Goal: Information Seeking & Learning: Check status

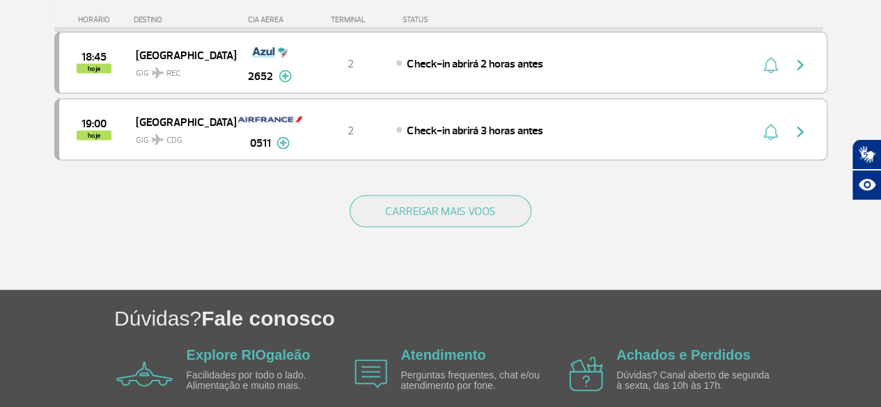
scroll to position [1461, 0]
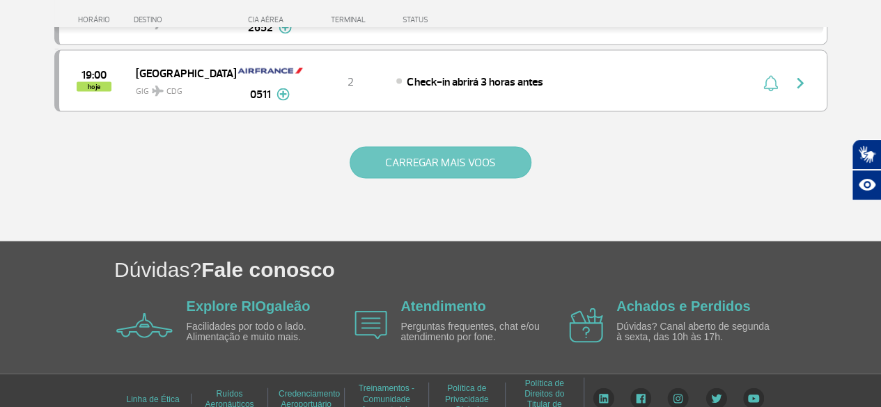
click at [447, 147] on button "CARREGAR MAIS VOOS" at bounding box center [441, 163] width 182 height 32
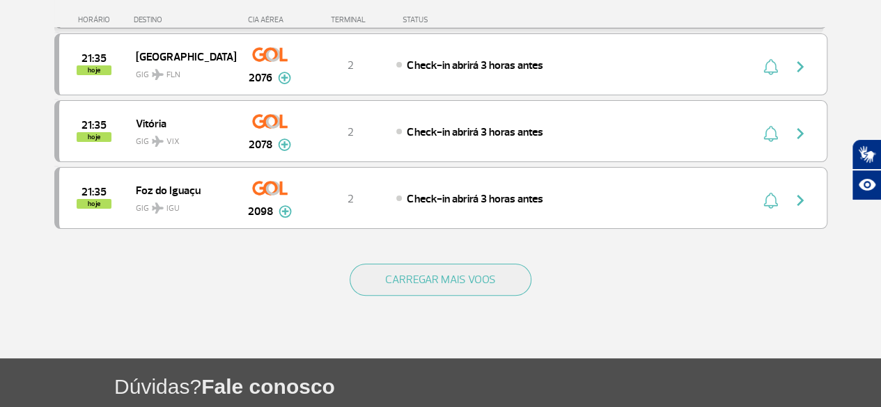
scroll to position [2780, 0]
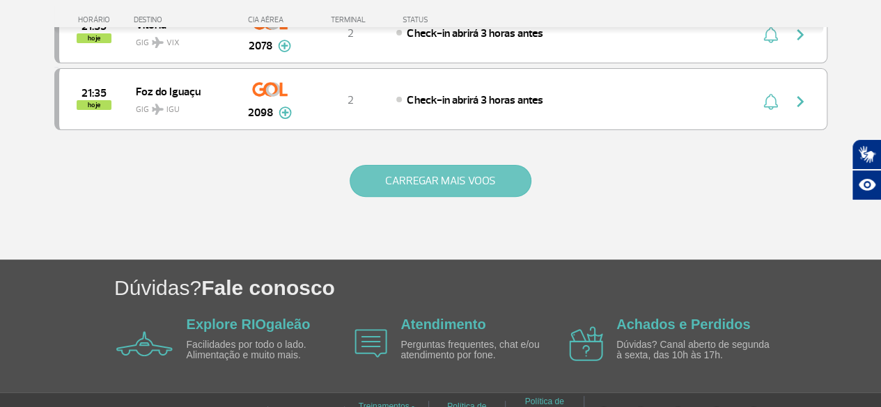
click at [479, 165] on button "CARREGAR MAIS VOOS" at bounding box center [441, 181] width 182 height 32
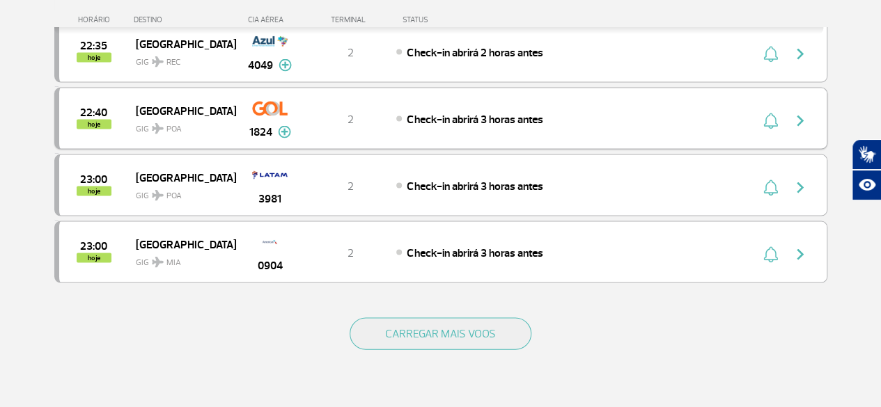
scroll to position [4098, 0]
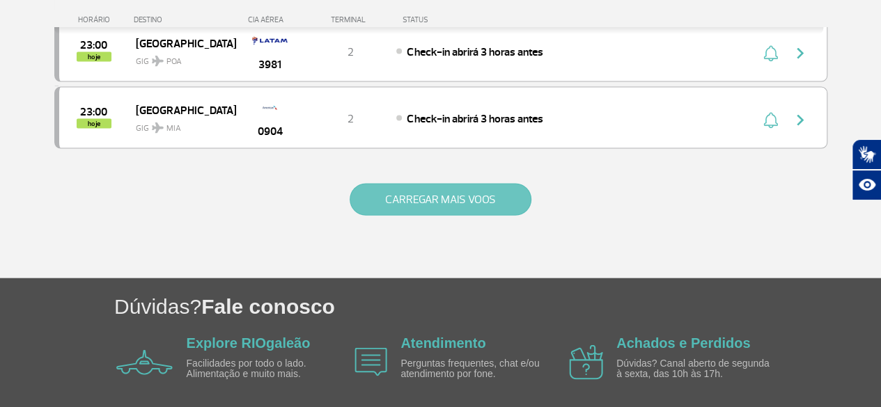
click at [448, 184] on button "CARREGAR MAIS VOOS" at bounding box center [441, 200] width 182 height 32
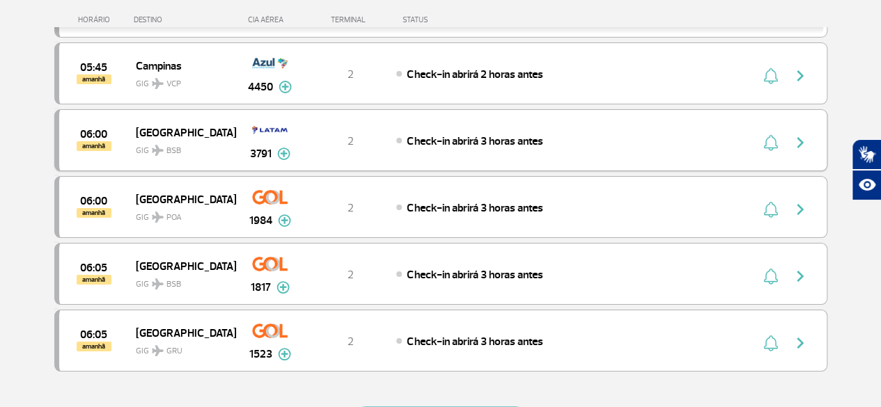
scroll to position [5417, 0]
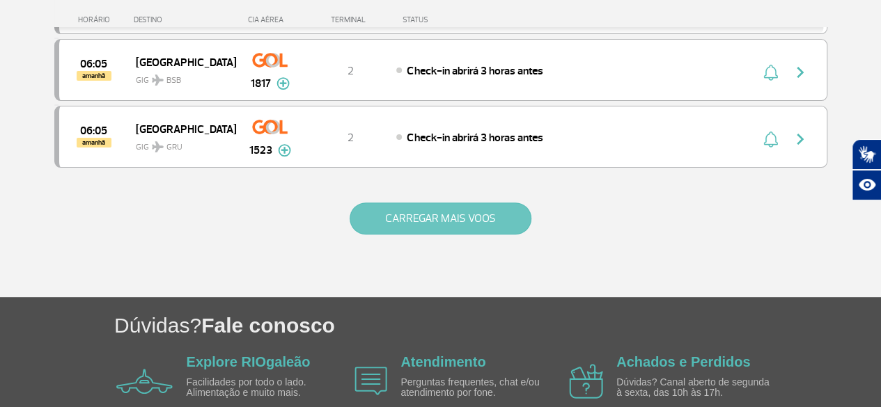
click at [444, 203] on button "CARREGAR MAIS VOOS" at bounding box center [441, 219] width 182 height 32
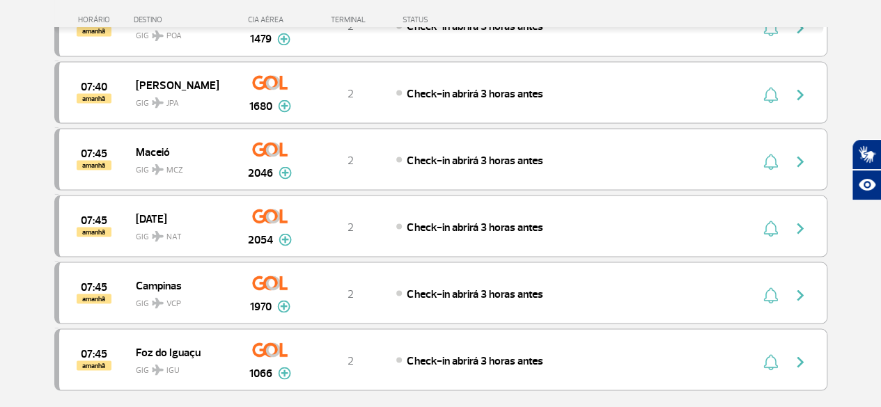
scroll to position [6736, 0]
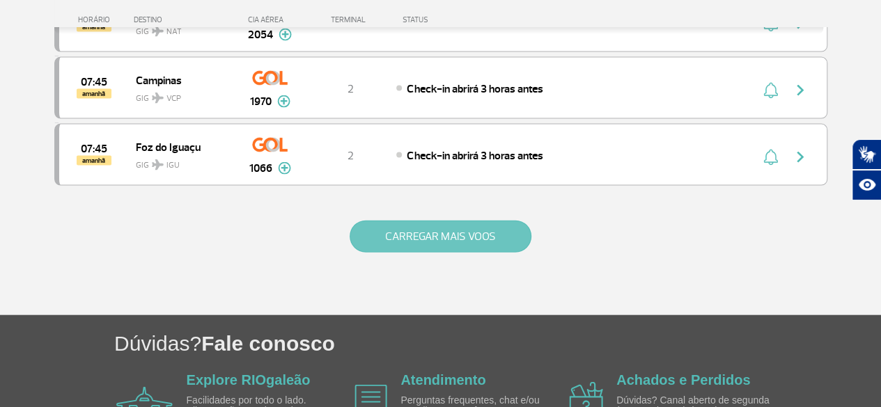
click at [447, 221] on button "CARREGAR MAIS VOOS" at bounding box center [441, 237] width 182 height 32
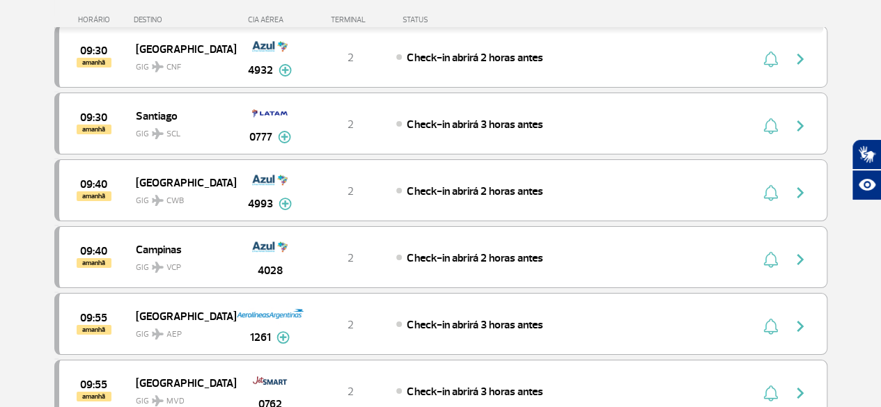
scroll to position [8054, 0]
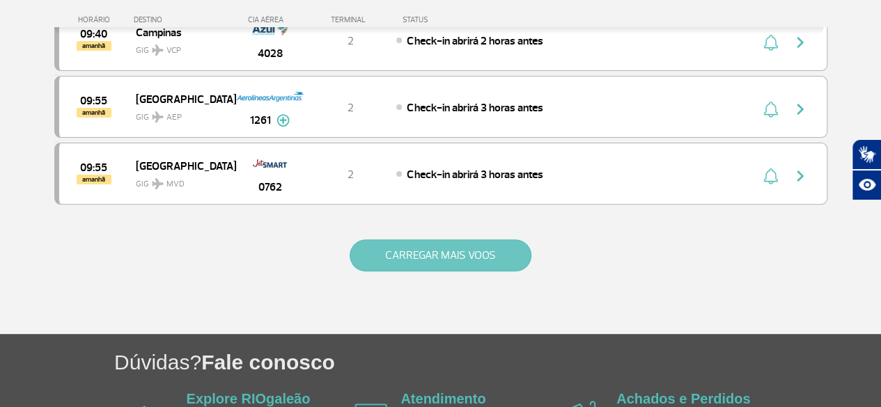
click at [454, 240] on button "CARREGAR MAIS VOOS" at bounding box center [441, 256] width 182 height 32
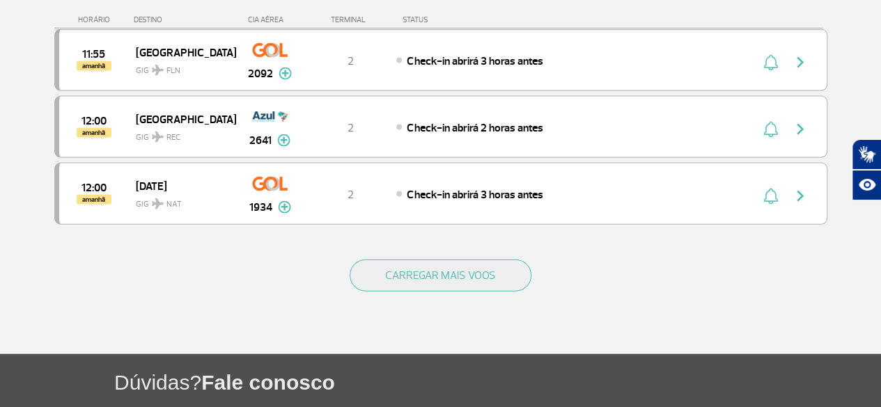
scroll to position [9372, 0]
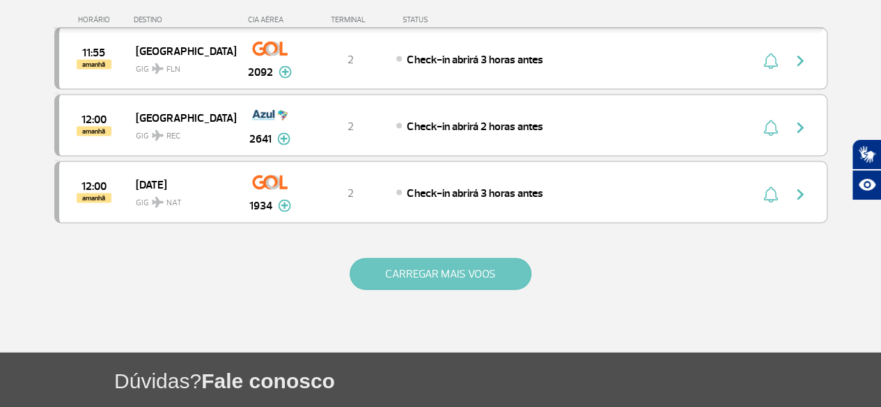
click at [455, 258] on button "CARREGAR MAIS VOOS" at bounding box center [441, 274] width 182 height 32
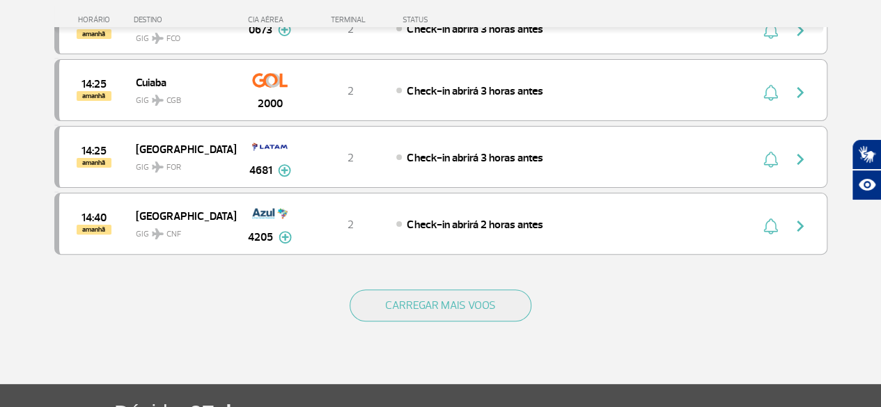
scroll to position [10681, 0]
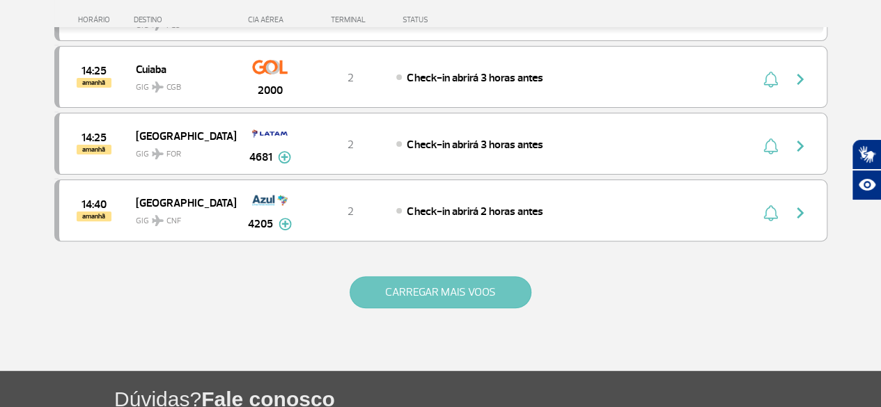
click at [455, 276] on button "CARREGAR MAIS VOOS" at bounding box center [441, 292] width 182 height 32
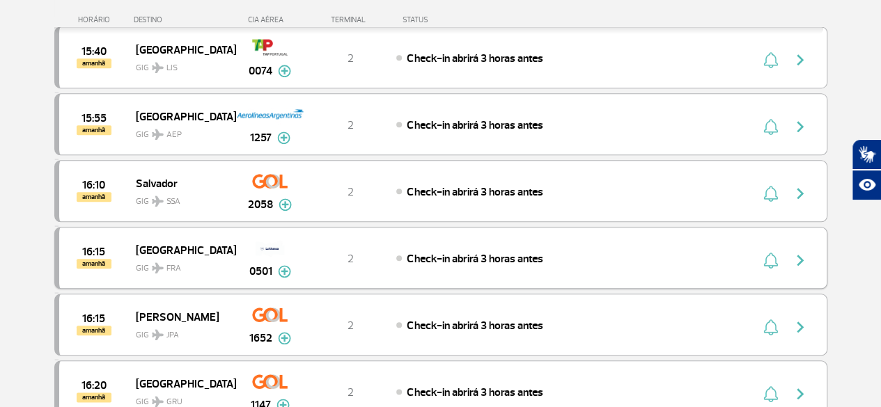
scroll to position [11099, 0]
